Goal: Task Accomplishment & Management: Manage account settings

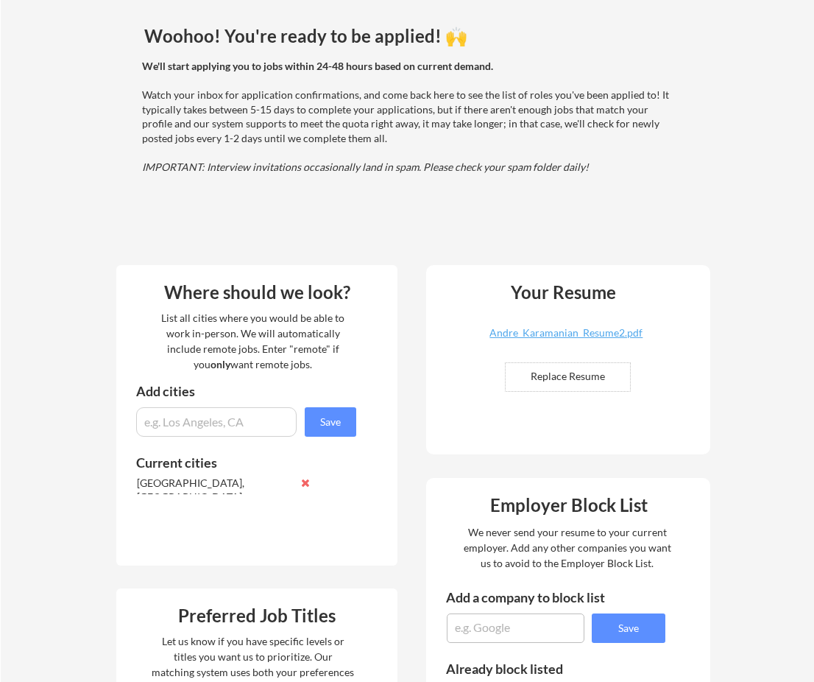
scroll to position [147, 0]
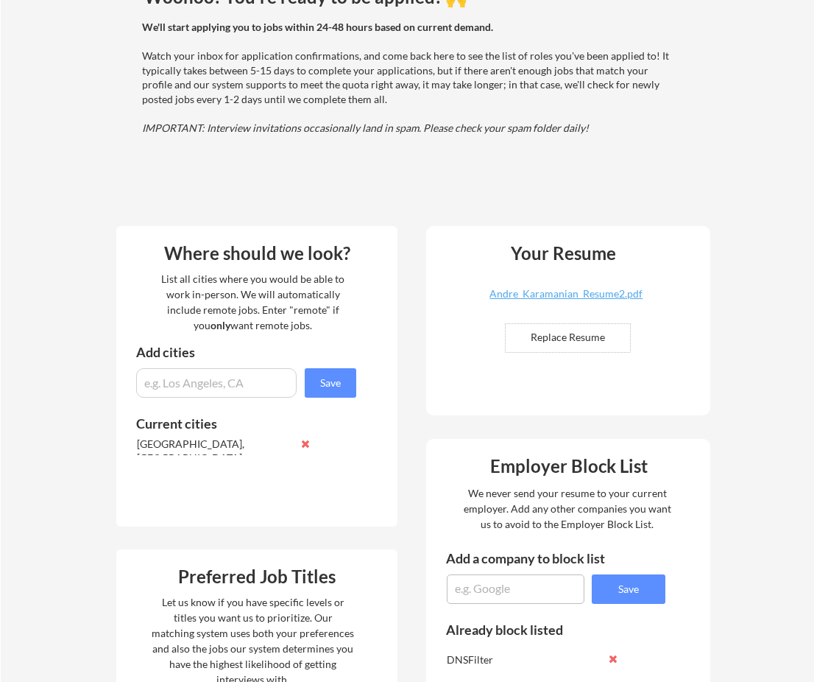
click at [242, 383] on input "input" at bounding box center [216, 382] width 161 height 29
type input "remote"
click at [324, 374] on button "Save" at bounding box center [331, 382] width 52 height 29
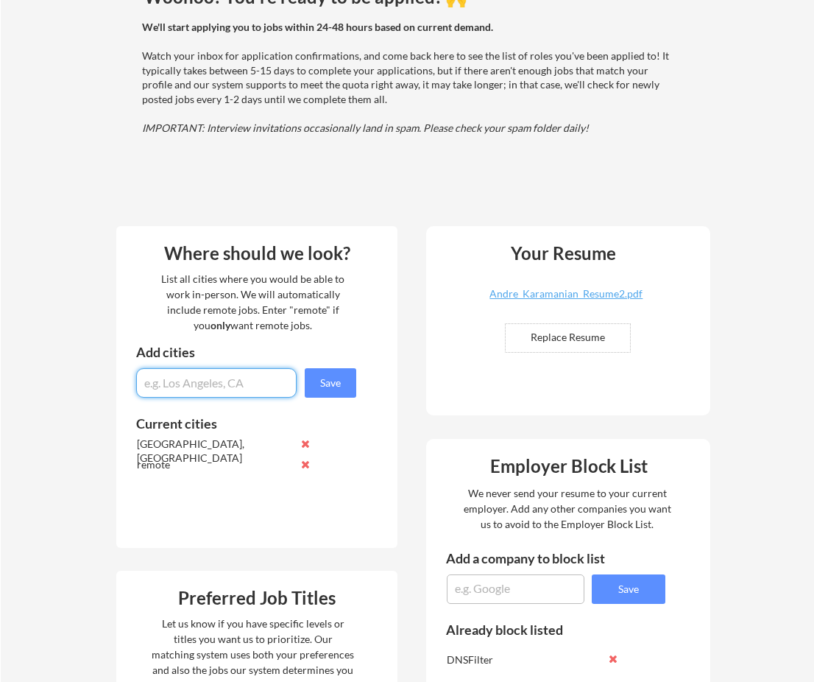
click at [307, 465] on button at bounding box center [305, 464] width 11 height 11
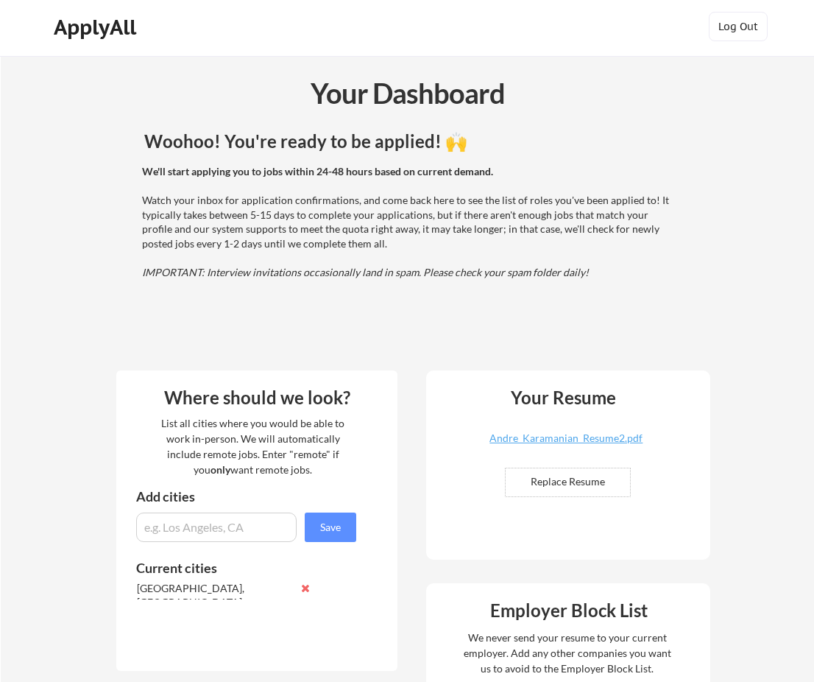
scroll to position [0, 0]
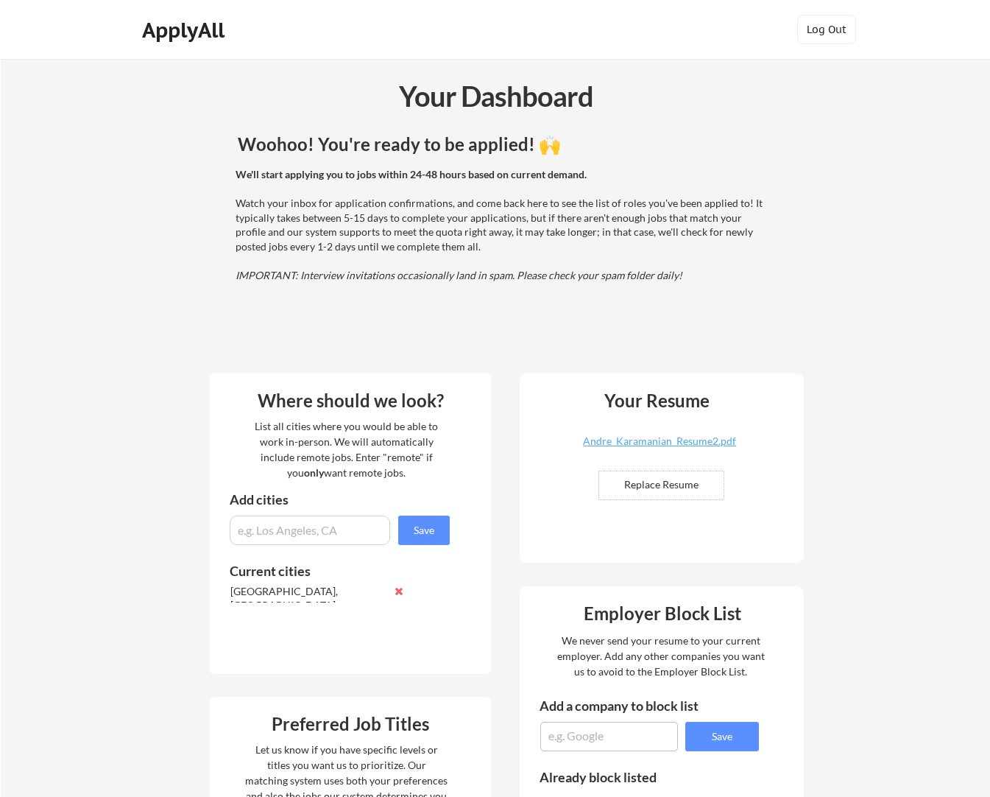
scroll to position [79, 0]
